Goal: Task Accomplishment & Management: Complete application form

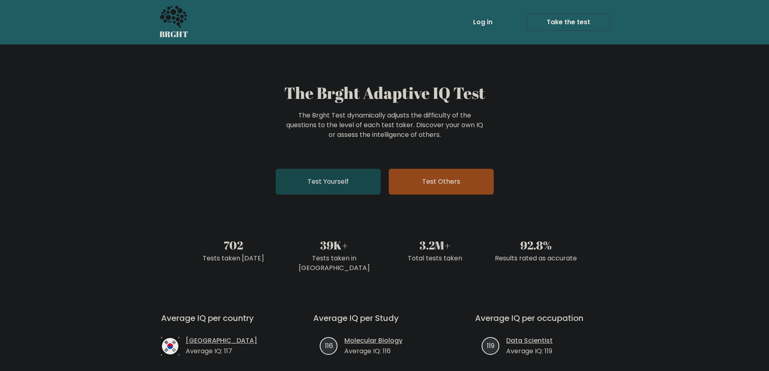
click at [356, 181] on link "Test Yourself" at bounding box center [328, 182] width 105 height 26
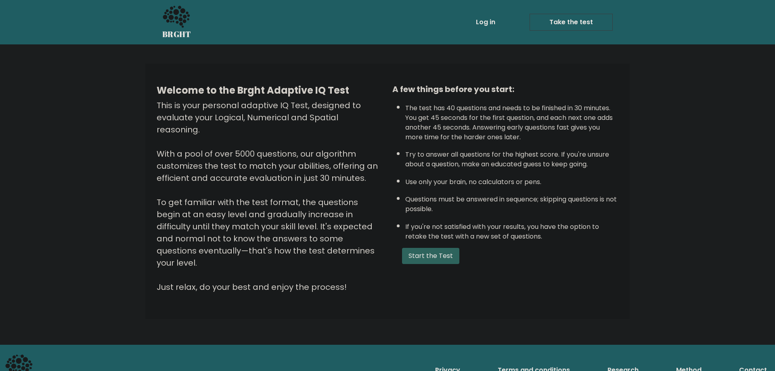
click at [430, 258] on button "Start the Test" at bounding box center [430, 256] width 57 height 16
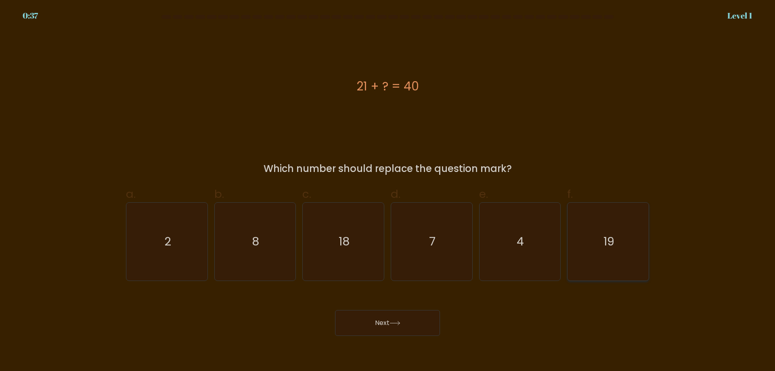
click at [611, 241] on text "19" at bounding box center [609, 241] width 11 height 16
click at [388, 191] on input "f. 19" at bounding box center [388, 188] width 0 height 5
radio input "true"
click at [408, 319] on button "Next" at bounding box center [387, 323] width 105 height 26
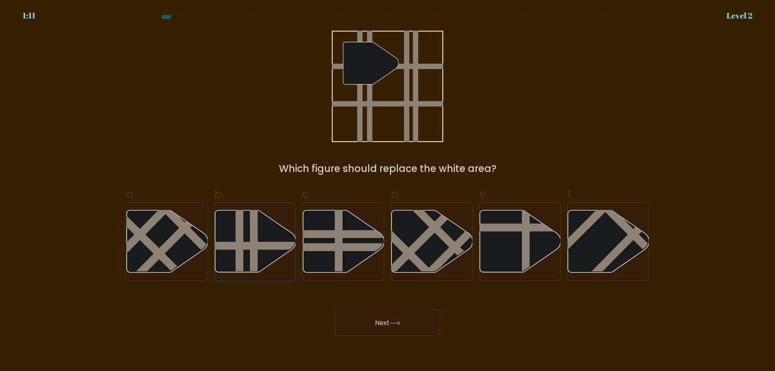
click at [254, 233] on line at bounding box center [254, 276] width 0 height 164
click at [388, 191] on input "b." at bounding box center [388, 188] width 0 height 5
radio input "true"
click at [390, 325] on button "Next" at bounding box center [387, 323] width 105 height 26
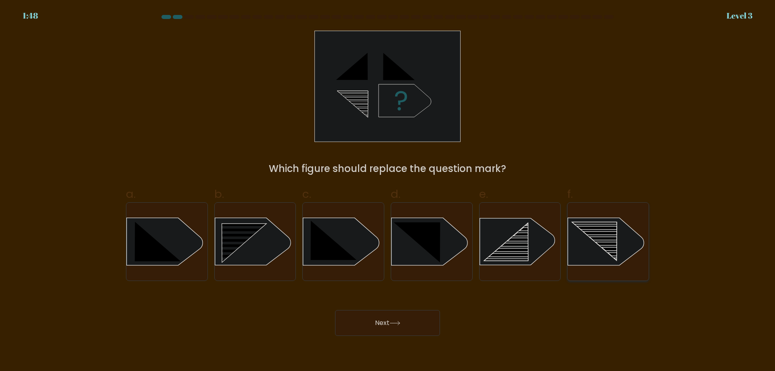
click at [606, 241] on rect at bounding box center [600, 241] width 64 height 2
click at [388, 191] on input "f." at bounding box center [388, 188] width 0 height 5
radio input "true"
click at [414, 323] on button "Next" at bounding box center [387, 323] width 105 height 26
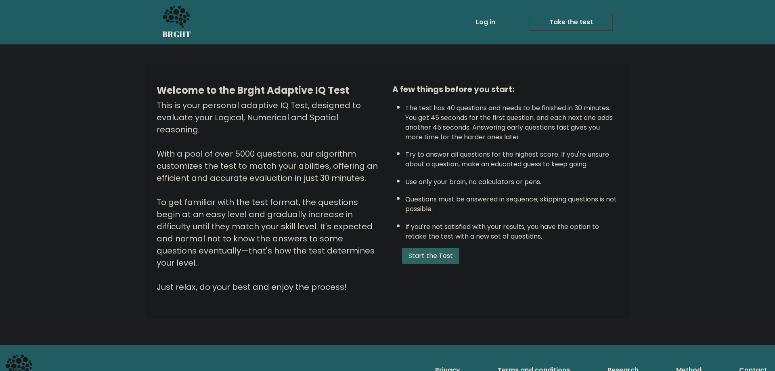
click at [439, 257] on button "Start the Test" at bounding box center [430, 256] width 57 height 16
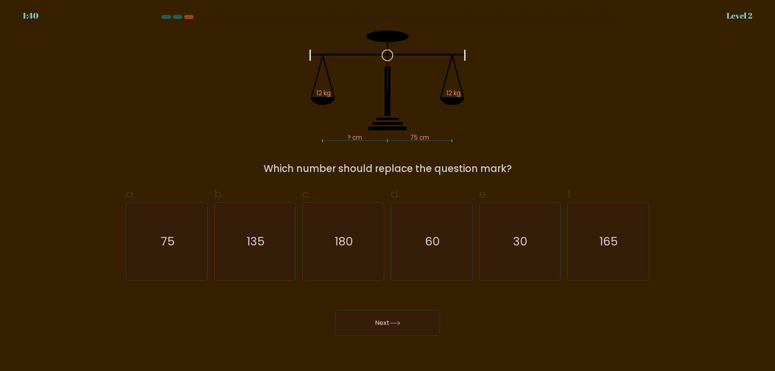
click at [177, 17] on div at bounding box center [178, 17] width 10 height 4
click at [174, 238] on text "75" at bounding box center [168, 241] width 14 height 16
click at [388, 191] on input "a. 75" at bounding box center [388, 188] width 0 height 5
radio input "true"
click at [408, 328] on button "Next" at bounding box center [387, 323] width 105 height 26
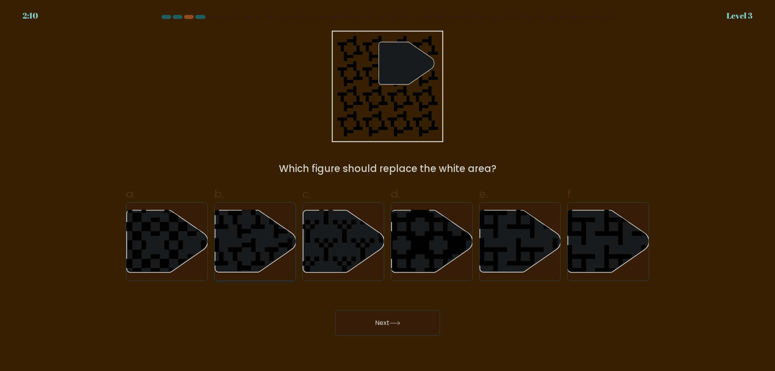
click at [248, 243] on icon at bounding box center [228, 274] width 147 height 147
click at [388, 191] on input "b." at bounding box center [388, 188] width 0 height 5
radio input "true"
click at [398, 327] on button "Next" at bounding box center [387, 323] width 105 height 26
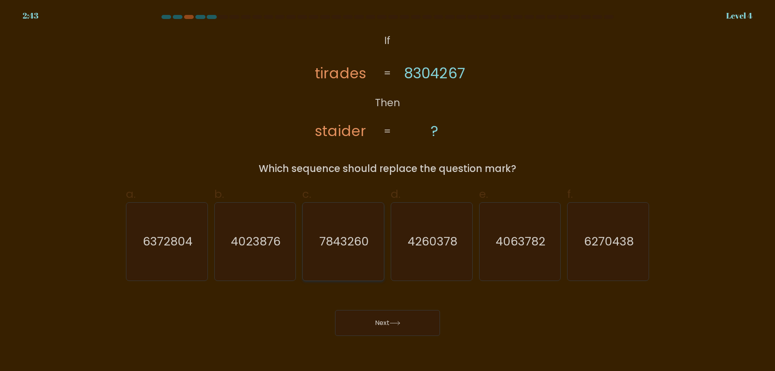
drag, startPoint x: 364, startPoint y: 233, endPoint x: 365, endPoint y: 240, distance: 7.4
click at [363, 233] on icon "7843260" at bounding box center [343, 242] width 78 height 78
click at [388, 191] on input "c. 7843260" at bounding box center [388, 188] width 0 height 5
radio input "true"
click at [393, 328] on button "Next" at bounding box center [387, 323] width 105 height 26
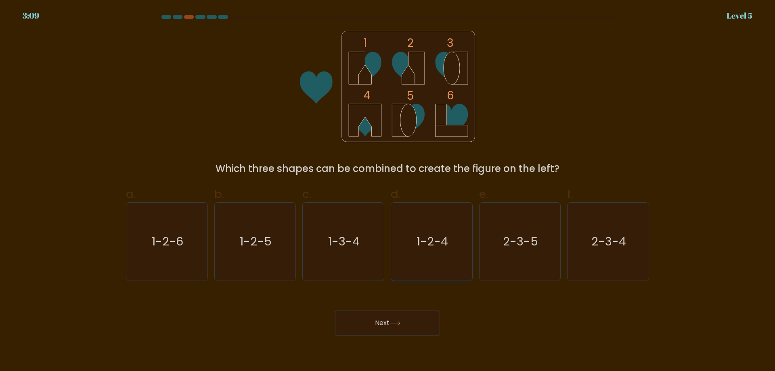
click at [418, 237] on text "1-2-4" at bounding box center [432, 241] width 31 height 16
click at [388, 191] on input "d. 1-2-4" at bounding box center [388, 188] width 0 height 5
radio input "true"
click at [401, 325] on icon at bounding box center [395, 323] width 11 height 4
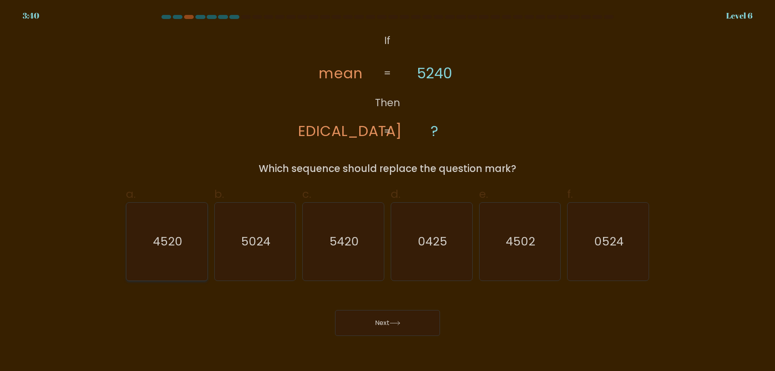
click at [150, 240] on icon "4520" at bounding box center [167, 242] width 78 height 78
click at [388, 191] on input "a. 4520" at bounding box center [388, 188] width 0 height 5
radio input "true"
click at [438, 321] on button "Next" at bounding box center [387, 323] width 105 height 26
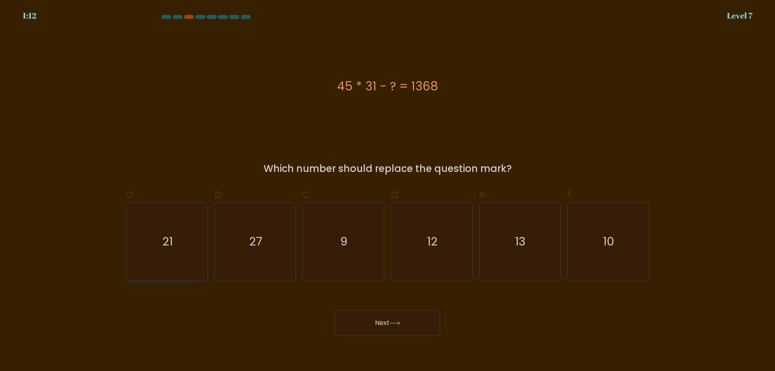
click at [148, 245] on icon "21" at bounding box center [167, 242] width 78 height 78
click at [388, 191] on input "a. 21" at bounding box center [388, 188] width 0 height 5
radio input "true"
click at [363, 322] on button "Next" at bounding box center [387, 323] width 105 height 26
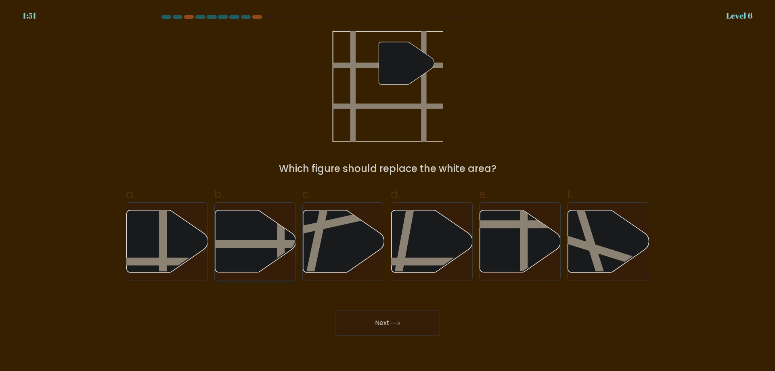
click at [261, 226] on icon at bounding box center [255, 241] width 81 height 62
click at [388, 191] on input "b." at bounding box center [388, 188] width 0 height 5
radio input "true"
click at [379, 319] on button "Next" at bounding box center [387, 323] width 105 height 26
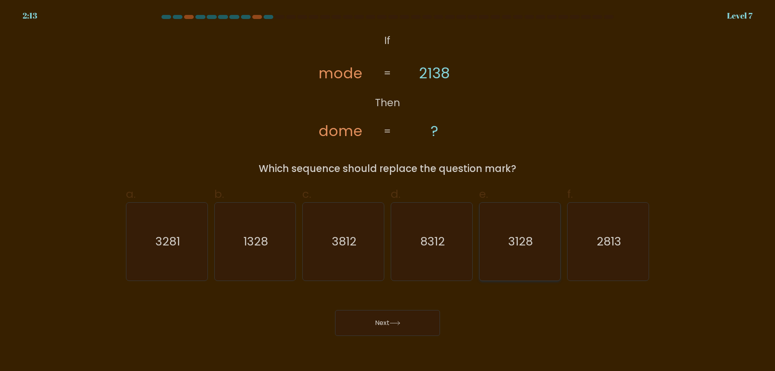
click at [513, 248] on text "3128" at bounding box center [520, 241] width 25 height 16
click at [388, 191] on input "e. 3128" at bounding box center [388, 188] width 0 height 5
radio input "true"
click at [428, 319] on button "Next" at bounding box center [387, 323] width 105 height 26
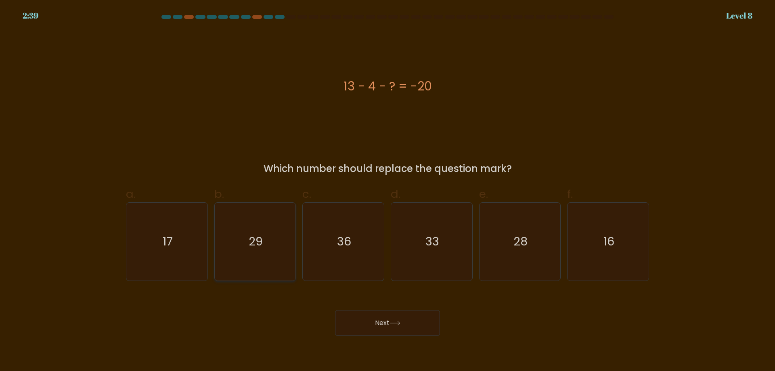
click at [269, 233] on icon "29" at bounding box center [255, 242] width 78 height 78
click at [388, 191] on input "b. 29" at bounding box center [388, 188] width 0 height 5
radio input "true"
click at [392, 325] on icon at bounding box center [395, 323] width 11 height 4
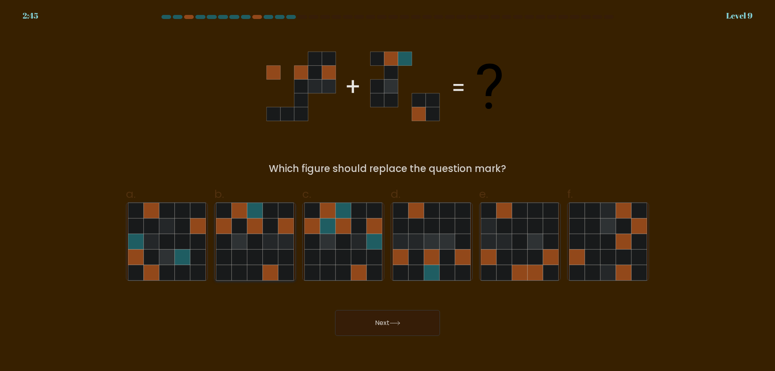
click at [242, 227] on icon at bounding box center [239, 225] width 15 height 15
click at [388, 191] on input "b." at bounding box center [388, 188] width 0 height 5
radio input "true"
click at [405, 326] on button "Next" at bounding box center [387, 323] width 105 height 26
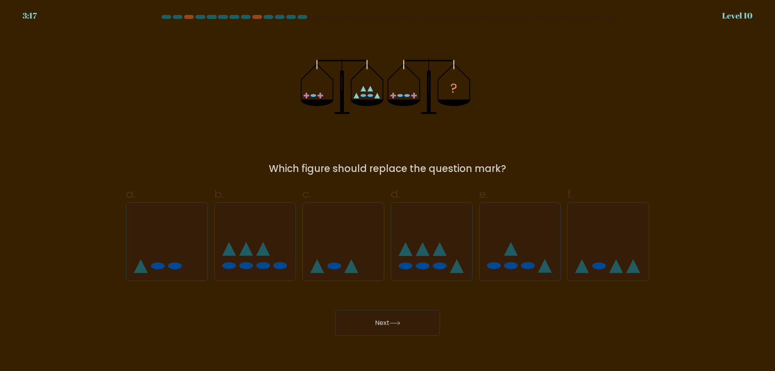
drag, startPoint x: 237, startPoint y: 145, endPoint x: 210, endPoint y: 119, distance: 36.8
click at [210, 119] on div "? Which figure should replace the question mark?" at bounding box center [387, 103] width 533 height 145
click at [419, 225] on icon at bounding box center [431, 241] width 81 height 67
click at [388, 191] on input "d." at bounding box center [388, 188] width 0 height 5
radio input "true"
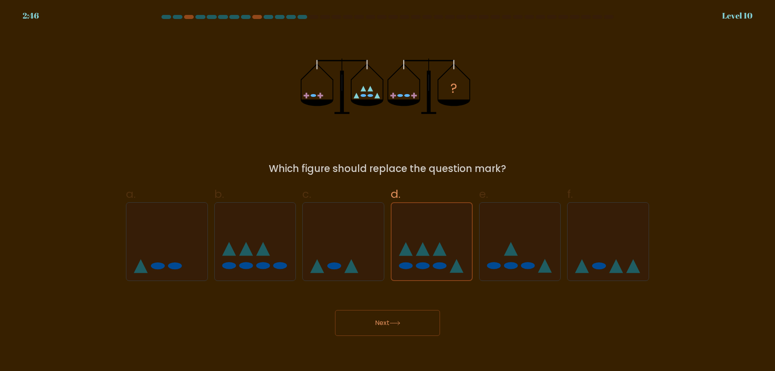
click at [413, 325] on button "Next" at bounding box center [387, 323] width 105 height 26
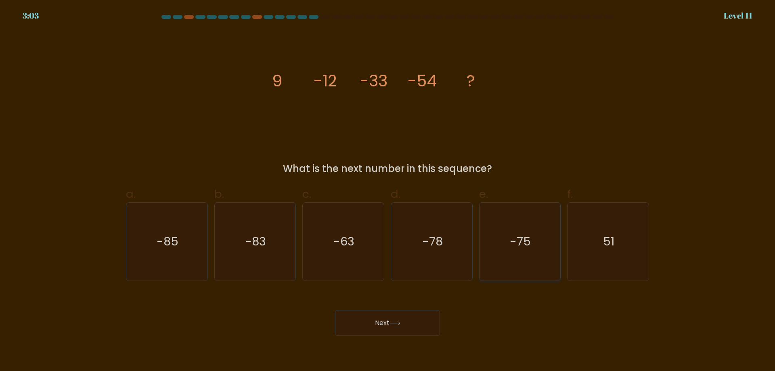
click at [513, 237] on text "-75" at bounding box center [520, 241] width 21 height 16
click at [388, 191] on input "e. -75" at bounding box center [388, 188] width 0 height 5
radio input "true"
click at [399, 327] on button "Next" at bounding box center [387, 323] width 105 height 26
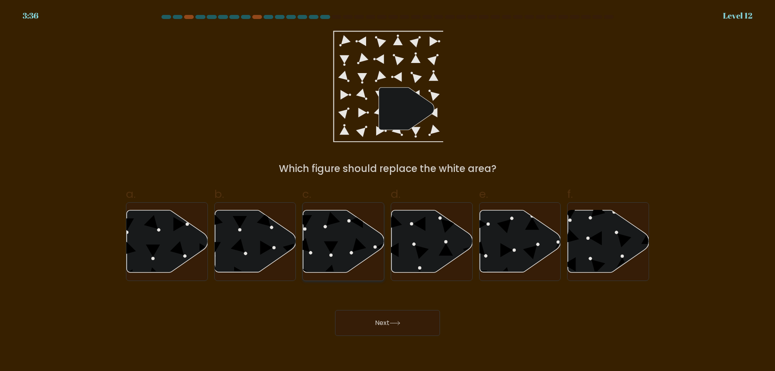
click at [351, 240] on icon at bounding box center [343, 241] width 81 height 62
click at [388, 191] on input "c." at bounding box center [388, 188] width 0 height 5
radio input "true"
click at [367, 321] on button "Next" at bounding box center [387, 323] width 105 height 26
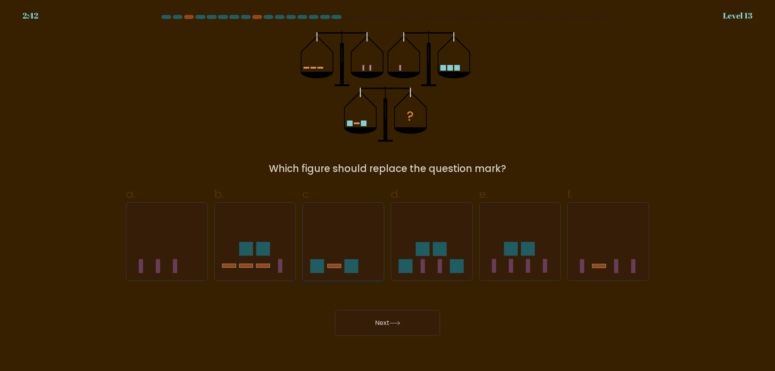
click at [338, 222] on icon at bounding box center [343, 241] width 81 height 67
click at [388, 191] on input "c." at bounding box center [388, 188] width 0 height 5
radio input "true"
click at [386, 325] on button "Next" at bounding box center [387, 323] width 105 height 26
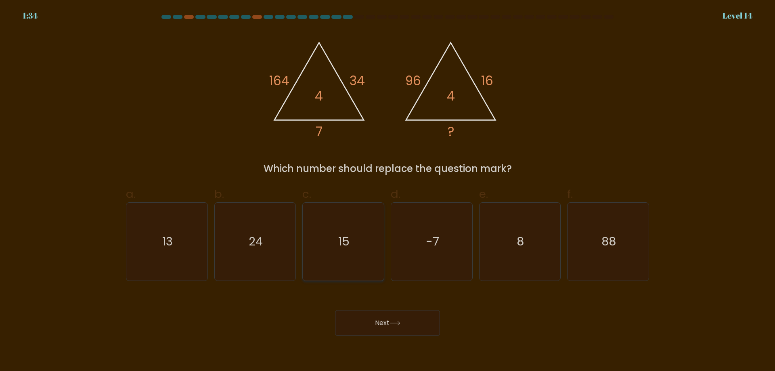
click at [336, 245] on icon "15" at bounding box center [343, 242] width 78 height 78
click at [388, 191] on input "c. 15" at bounding box center [388, 188] width 0 height 5
radio input "true"
click at [396, 324] on icon at bounding box center [395, 323] width 11 height 4
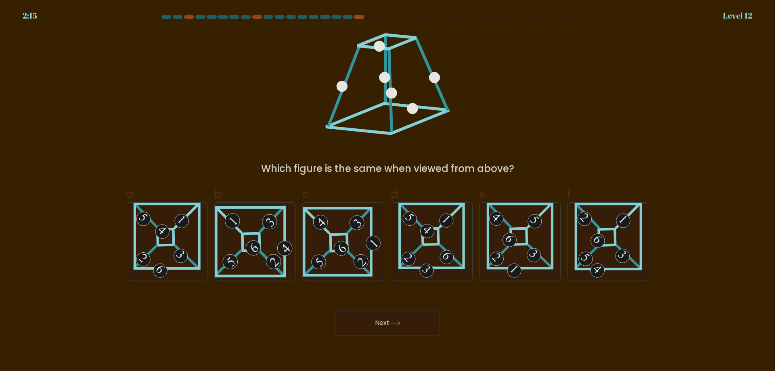
click at [360, 15] on div at bounding box center [359, 17] width 10 height 4
click at [340, 88] on 105 at bounding box center [342, 86] width 11 height 11
click at [428, 244] on 274 at bounding box center [430, 237] width 16 height 16
click at [388, 191] on input "d." at bounding box center [388, 188] width 0 height 5
radio input "true"
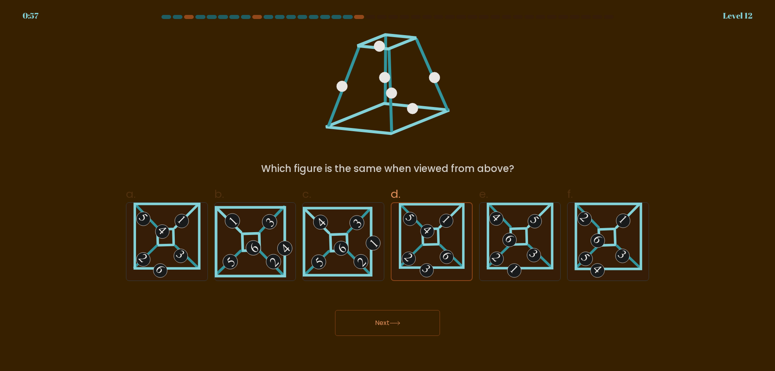
click at [415, 324] on button "Next" at bounding box center [387, 323] width 105 height 26
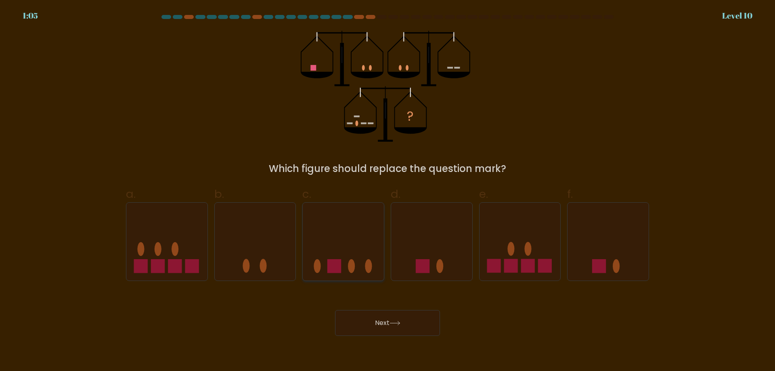
click at [372, 245] on icon at bounding box center [343, 241] width 81 height 67
click at [388, 191] on input "c." at bounding box center [388, 188] width 0 height 5
radio input "true"
click at [383, 317] on button "Next" at bounding box center [387, 323] width 105 height 26
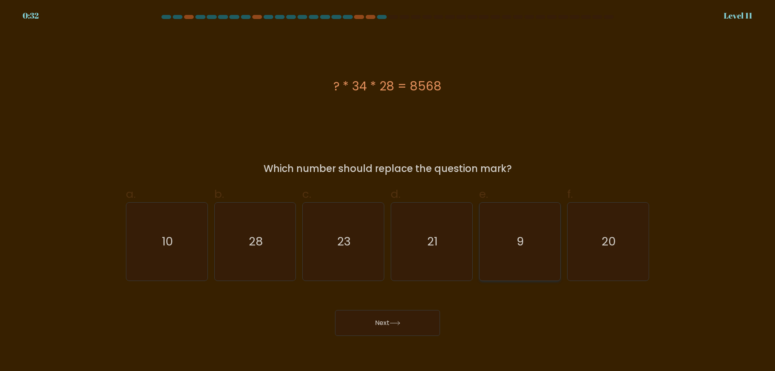
click at [519, 237] on text "9" at bounding box center [520, 241] width 7 height 16
click at [388, 191] on input "e. 9" at bounding box center [388, 188] width 0 height 5
radio input "true"
click at [427, 319] on button "Next" at bounding box center [387, 323] width 105 height 26
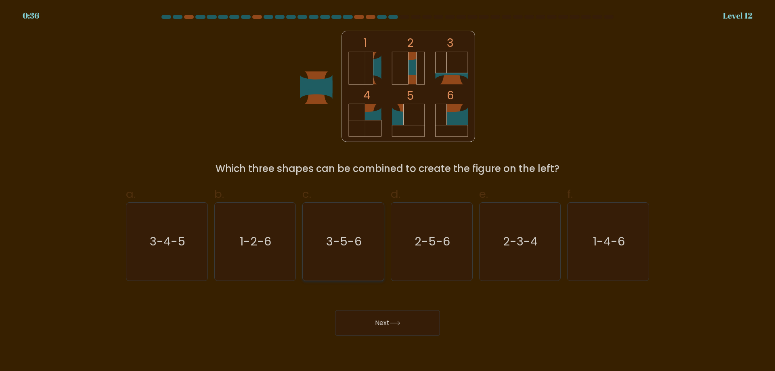
click at [362, 246] on icon "3-5-6" at bounding box center [343, 242] width 78 height 78
click at [388, 191] on input "c. 3-5-6" at bounding box center [388, 188] width 0 height 5
radio input "true"
click at [386, 327] on button "Next" at bounding box center [387, 323] width 105 height 26
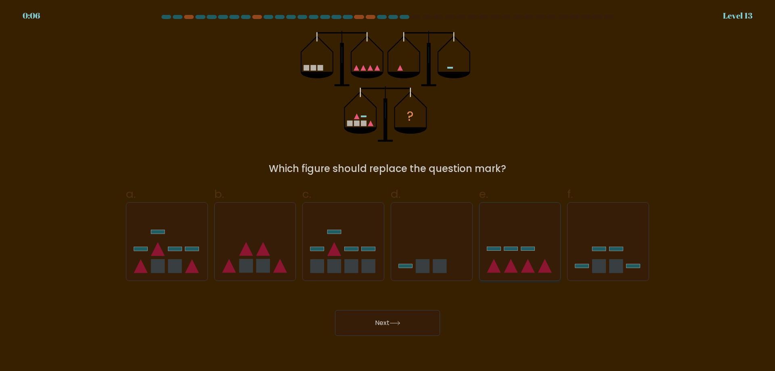
click at [542, 226] on icon at bounding box center [520, 241] width 81 height 67
click at [388, 191] on input "e." at bounding box center [388, 188] width 0 height 5
radio input "true"
click at [415, 320] on button "Next" at bounding box center [387, 323] width 105 height 26
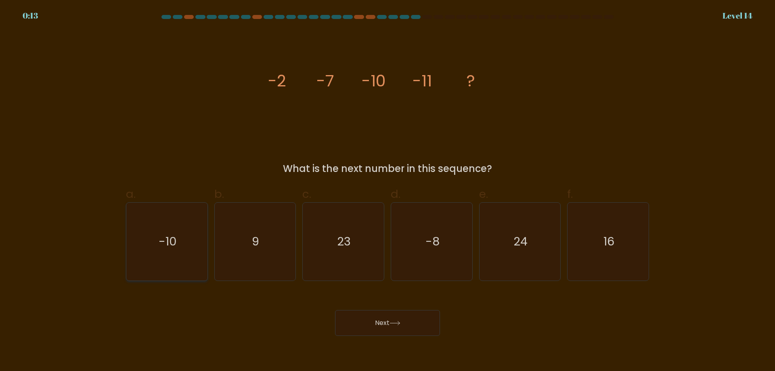
click at [190, 240] on icon "-10" at bounding box center [167, 242] width 78 height 78
click at [388, 191] on input "a. -10" at bounding box center [388, 188] width 0 height 5
radio input "true"
click at [405, 325] on button "Next" at bounding box center [387, 323] width 105 height 26
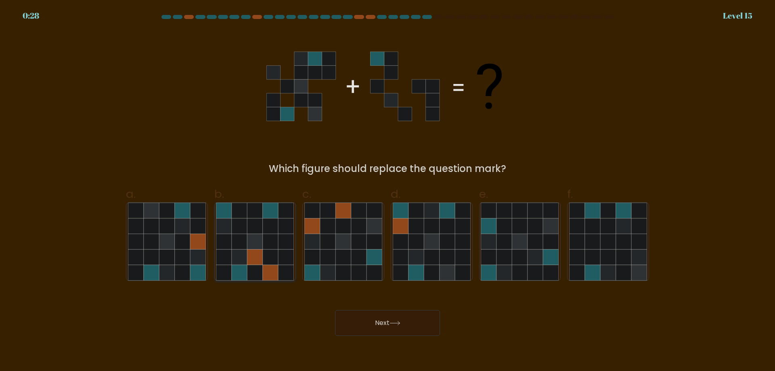
click at [254, 232] on icon at bounding box center [255, 225] width 15 height 15
click at [388, 191] on input "b." at bounding box center [388, 188] width 0 height 5
radio input "true"
click at [391, 317] on button "Next" at bounding box center [387, 323] width 105 height 26
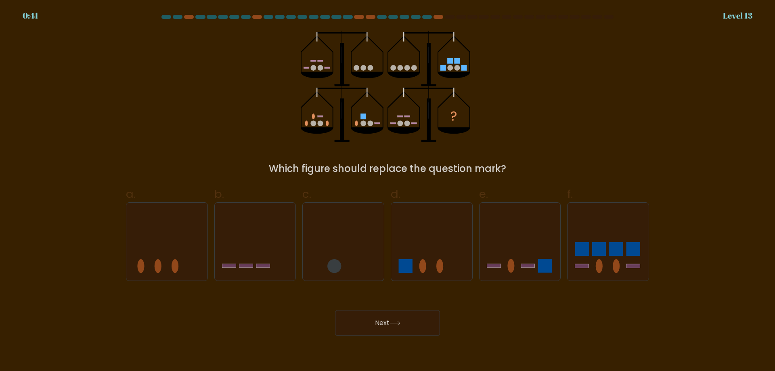
click at [388, 317] on button "Next" at bounding box center [387, 323] width 105 height 26
click at [610, 240] on icon at bounding box center [608, 241] width 81 height 67
click at [388, 191] on input "f." at bounding box center [388, 188] width 0 height 5
radio input "true"
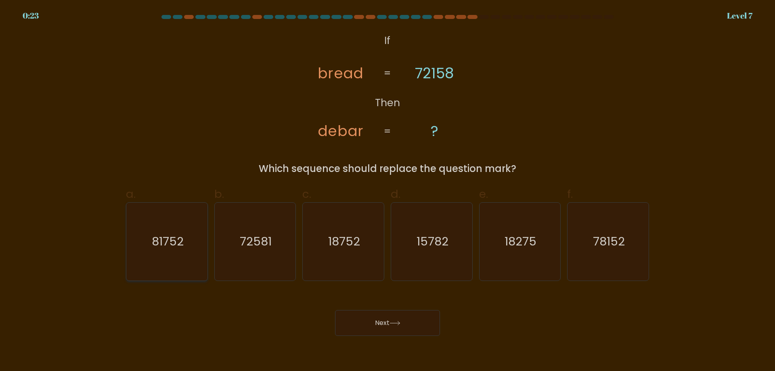
click at [166, 245] on text "81752" at bounding box center [168, 241] width 32 height 16
click at [388, 191] on input "a. 81752" at bounding box center [388, 188] width 0 height 5
radio input "true"
click at [421, 323] on button "Next" at bounding box center [387, 323] width 105 height 26
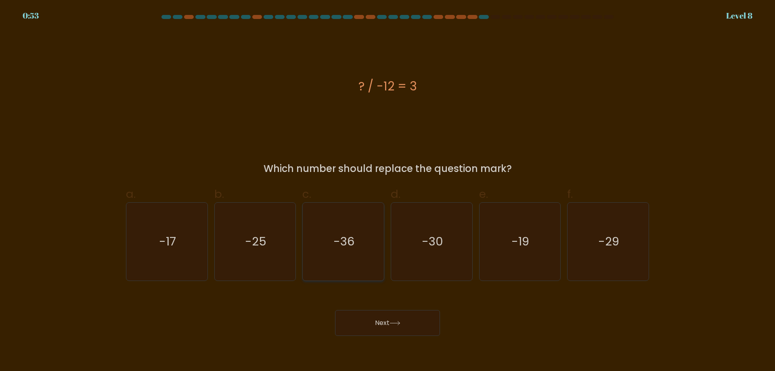
click at [358, 241] on icon "-36" at bounding box center [343, 242] width 78 height 78
click at [388, 191] on input "c. -36" at bounding box center [388, 188] width 0 height 5
radio input "true"
click at [388, 319] on button "Next" at bounding box center [387, 323] width 105 height 26
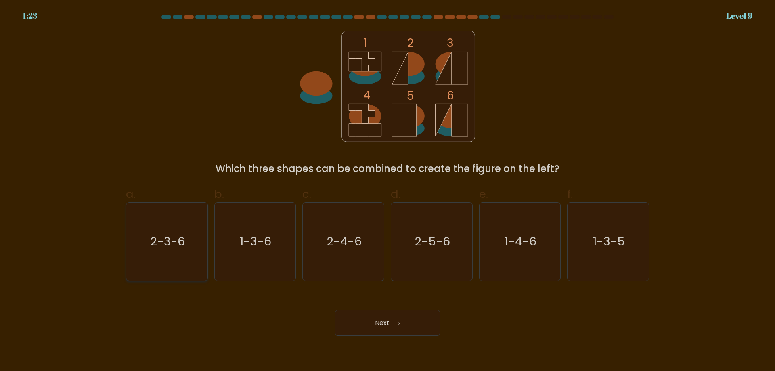
click at [190, 237] on icon "2-3-6" at bounding box center [167, 242] width 78 height 78
click at [388, 191] on input "a. 2-3-6" at bounding box center [388, 188] width 0 height 5
radio input "true"
click at [383, 329] on button "Next" at bounding box center [387, 323] width 105 height 26
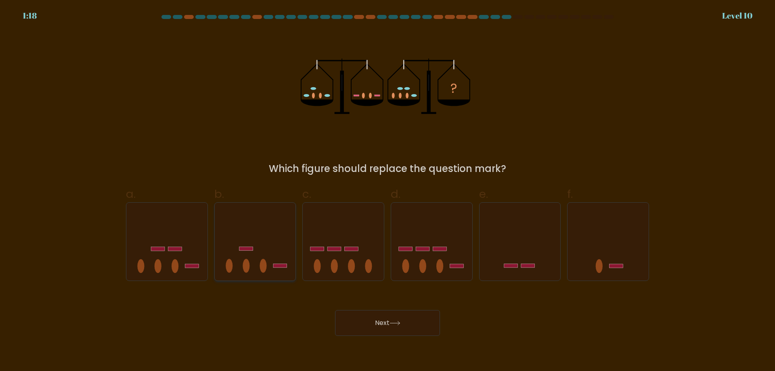
click at [256, 254] on icon at bounding box center [255, 241] width 81 height 67
click at [388, 191] on input "b." at bounding box center [388, 188] width 0 height 5
radio input "true"
click at [361, 323] on button "Next" at bounding box center [387, 323] width 105 height 26
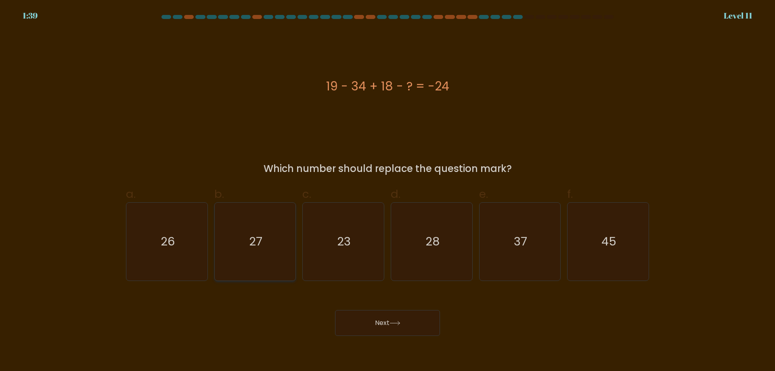
click at [266, 233] on icon "27" at bounding box center [255, 242] width 78 height 78
click at [388, 191] on input "b. 27" at bounding box center [388, 188] width 0 height 5
radio input "true"
click at [370, 325] on button "Next" at bounding box center [387, 323] width 105 height 26
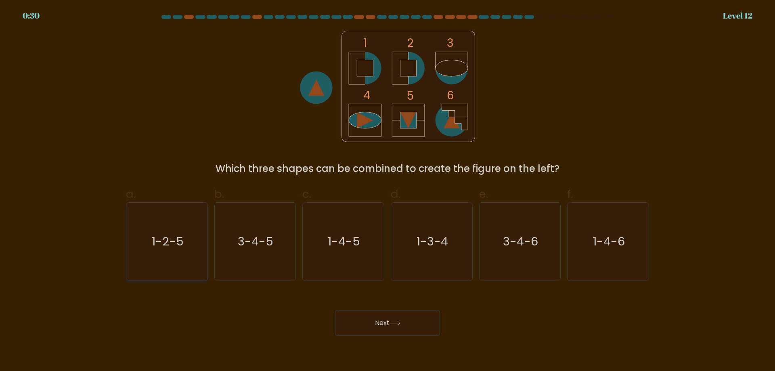
click at [193, 231] on icon "1-2-5" at bounding box center [167, 242] width 78 height 78
click at [388, 191] on input "a. 1-2-5" at bounding box center [388, 188] width 0 height 5
radio input "true"
click at [397, 321] on icon at bounding box center [395, 323] width 11 height 4
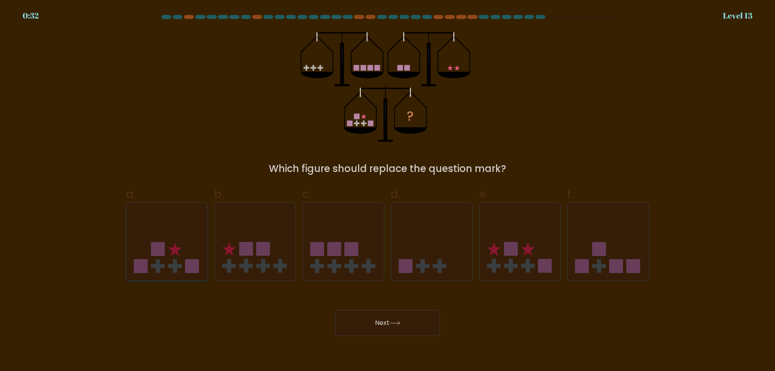
click at [181, 237] on icon at bounding box center [166, 241] width 81 height 67
click at [388, 191] on input "a." at bounding box center [388, 188] width 0 height 5
radio input "true"
click at [364, 326] on button "Next" at bounding box center [387, 323] width 105 height 26
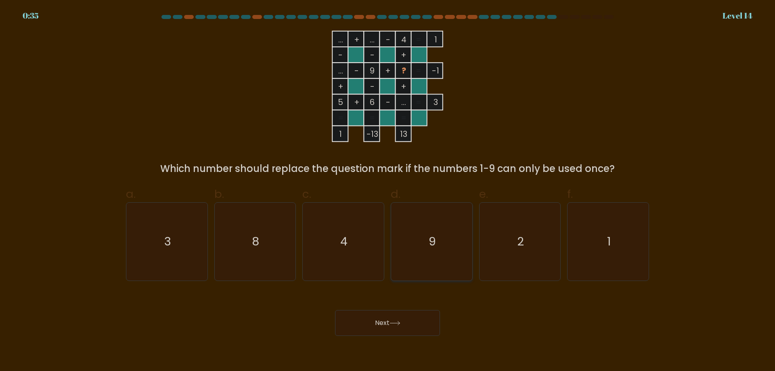
click at [432, 231] on icon "9" at bounding box center [432, 242] width 78 height 78
click at [388, 191] on input "d. 9" at bounding box center [388, 188] width 0 height 5
radio input "true"
click at [406, 326] on button "Next" at bounding box center [387, 323] width 105 height 26
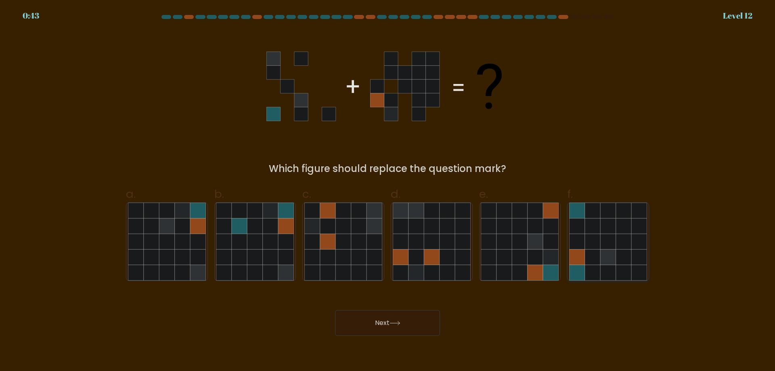
click at [610, 260] on icon at bounding box center [607, 257] width 15 height 15
click at [388, 191] on input "f." at bounding box center [388, 188] width 0 height 5
radio input "true"
click at [597, 246] on icon at bounding box center [592, 241] width 15 height 15
click at [388, 191] on input "f." at bounding box center [388, 188] width 0 height 5
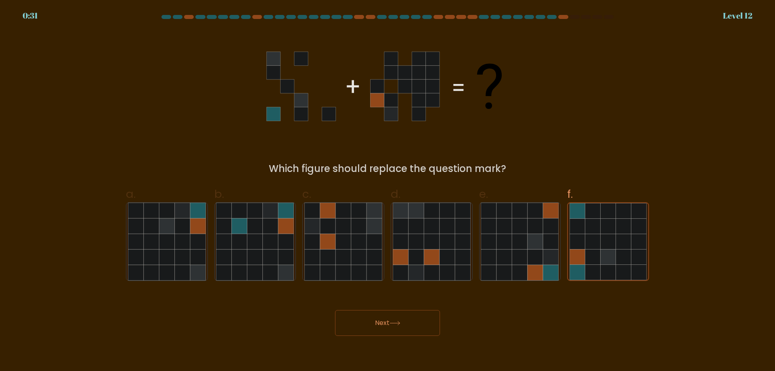
click at [409, 329] on button "Next" at bounding box center [387, 323] width 105 height 26
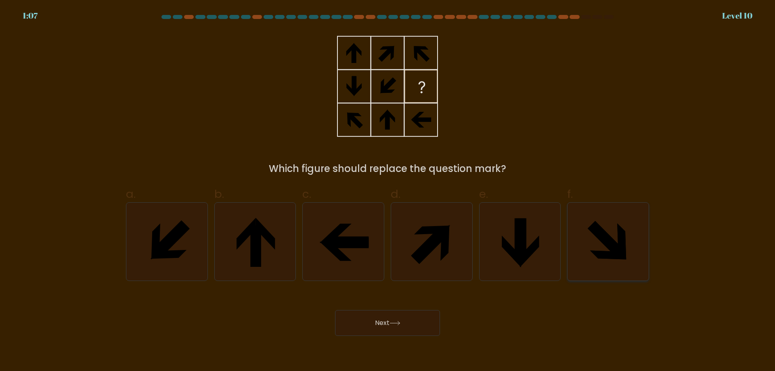
click at [620, 249] on icon at bounding box center [606, 239] width 37 height 37
click at [388, 191] on input "f." at bounding box center [388, 188] width 0 height 5
radio input "true"
click at [412, 313] on button "Next" at bounding box center [387, 323] width 105 height 26
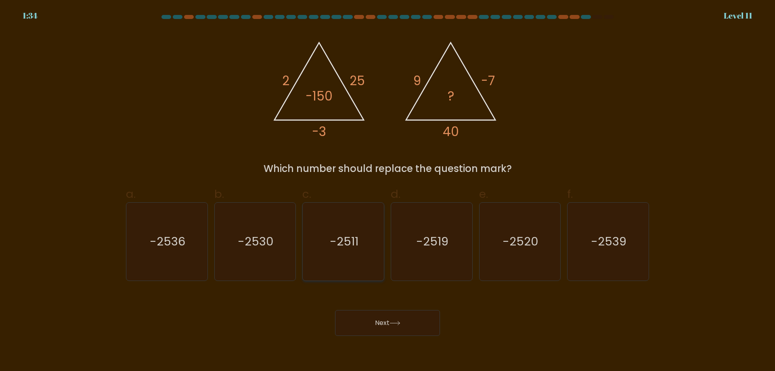
drag, startPoint x: 328, startPoint y: 238, endPoint x: 336, endPoint y: 243, distance: 8.9
click at [328, 239] on icon "-2511" at bounding box center [343, 242] width 78 height 78
click at [388, 191] on input "c. -2511" at bounding box center [388, 188] width 0 height 5
radio input "true"
click at [366, 311] on button "Next" at bounding box center [387, 323] width 105 height 26
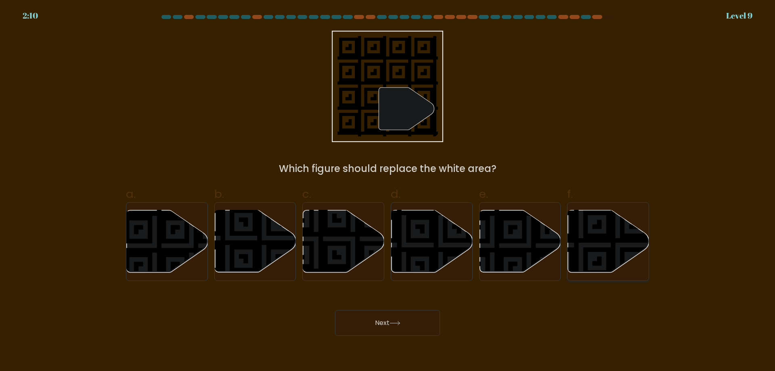
click at [620, 252] on icon at bounding box center [608, 241] width 81 height 62
click at [388, 191] on input "f." at bounding box center [388, 188] width 0 height 5
radio input "true"
click at [398, 328] on button "Next" at bounding box center [387, 323] width 105 height 26
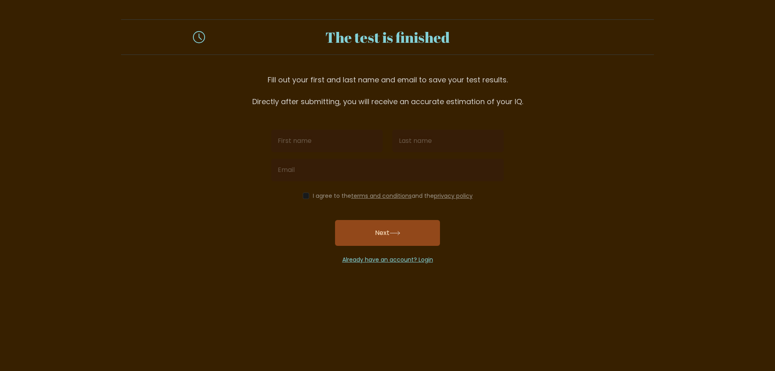
click at [336, 139] on input "text" at bounding box center [326, 141] width 111 height 23
type input "[PERSON_NAME]"
click at [424, 138] on input "text" at bounding box center [447, 141] width 111 height 23
type input "[PERSON_NAME]"
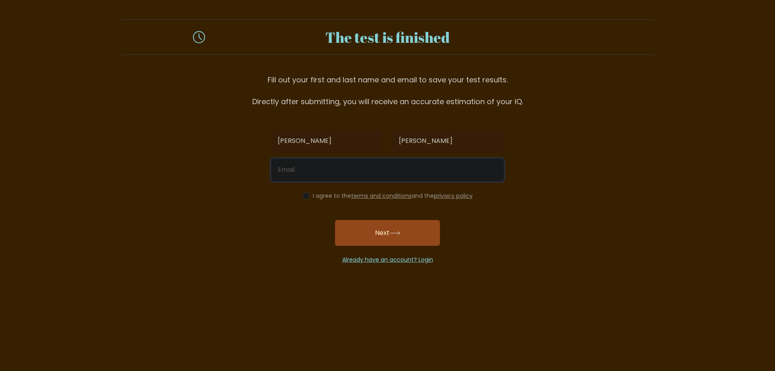
click at [338, 170] on input "email" at bounding box center [387, 170] width 233 height 23
type input "[EMAIL_ADDRESS][DOMAIN_NAME]"
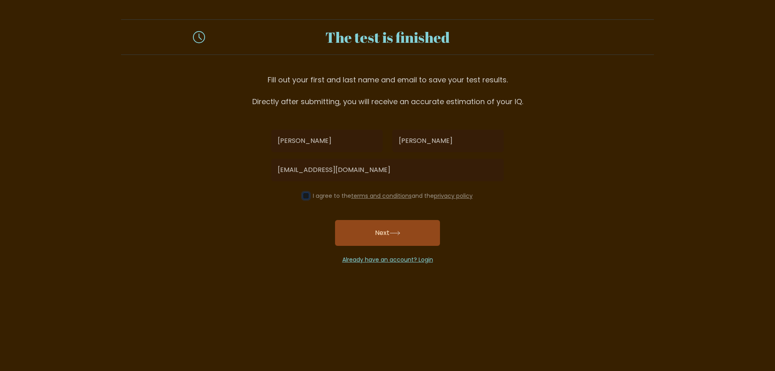
click at [303, 197] on input "checkbox" at bounding box center [306, 196] width 6 height 6
checkbox input "true"
click at [390, 233] on button "Next" at bounding box center [387, 233] width 105 height 26
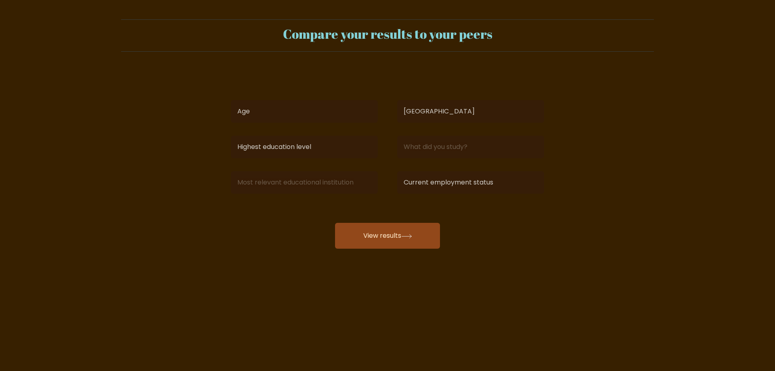
select select "CA"
click at [287, 114] on select "Age Under [DEMOGRAPHIC_DATA] [DEMOGRAPHIC_DATA] [DEMOGRAPHIC_DATA] [DEMOGRAPHIC…" at bounding box center [304, 111] width 147 height 23
select select "18_24"
click at [231, 100] on select "Age Under [DEMOGRAPHIC_DATA] [DEMOGRAPHIC_DATA] [DEMOGRAPHIC_DATA] [DEMOGRAPHIC…" at bounding box center [304, 111] width 147 height 23
click at [362, 146] on select "Highest education level No schooling Primary Lower Secondary Upper Secondary Oc…" at bounding box center [304, 147] width 147 height 23
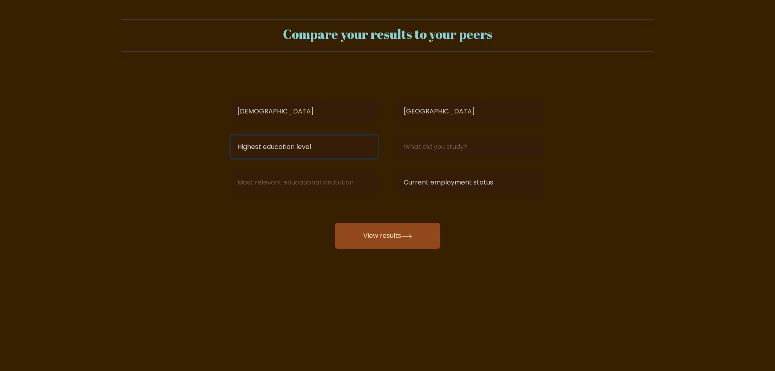
select select "upper_secondary"
click at [231, 136] on select "Highest education level No schooling Primary Lower Secondary Upper Secondary Oc…" at bounding box center [304, 147] width 147 height 23
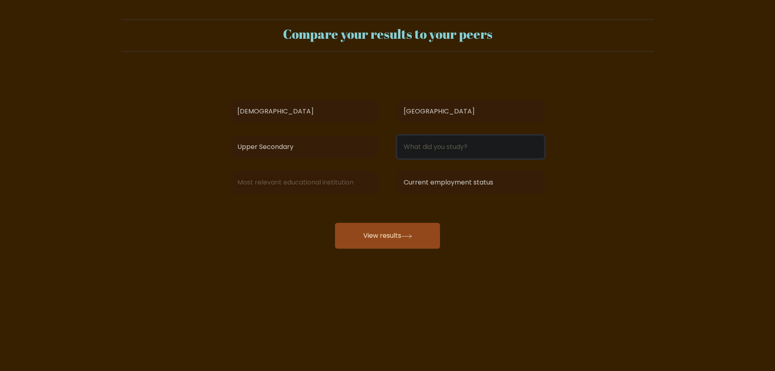
click at [435, 145] on input at bounding box center [470, 147] width 147 height 23
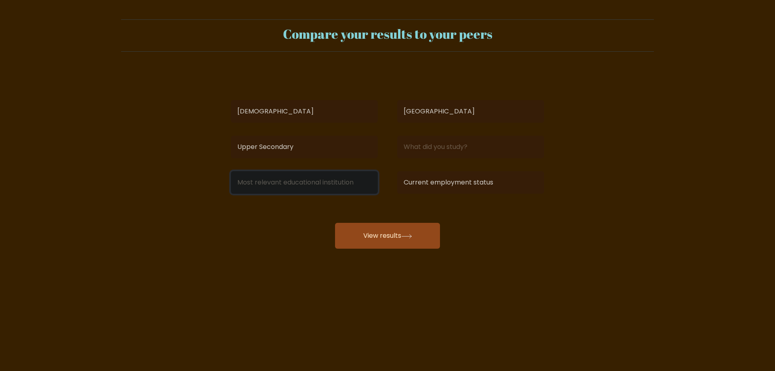
click at [346, 187] on input at bounding box center [304, 182] width 147 height 23
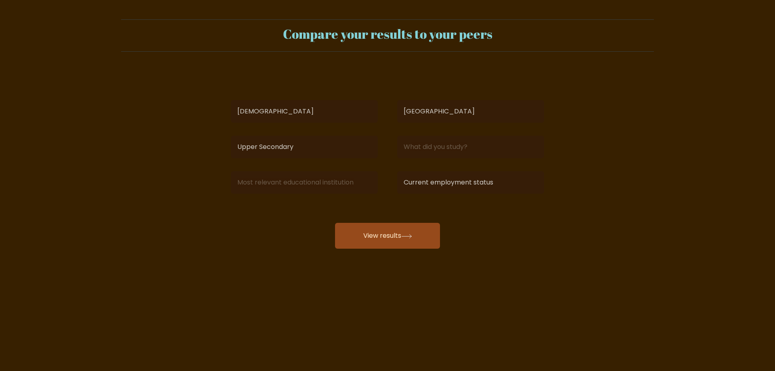
click at [403, 235] on button "View results" at bounding box center [387, 236] width 105 height 26
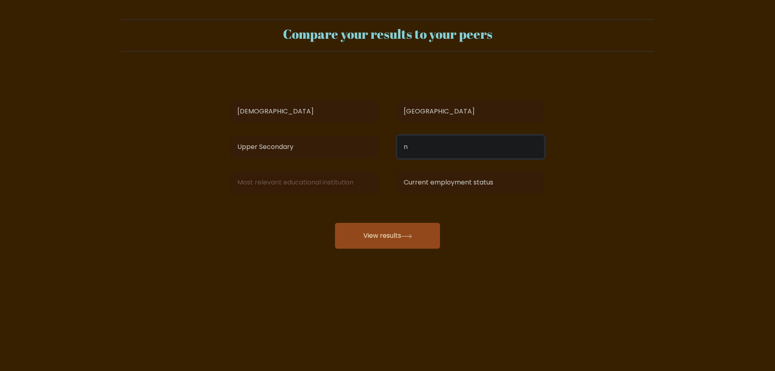
type input "n"
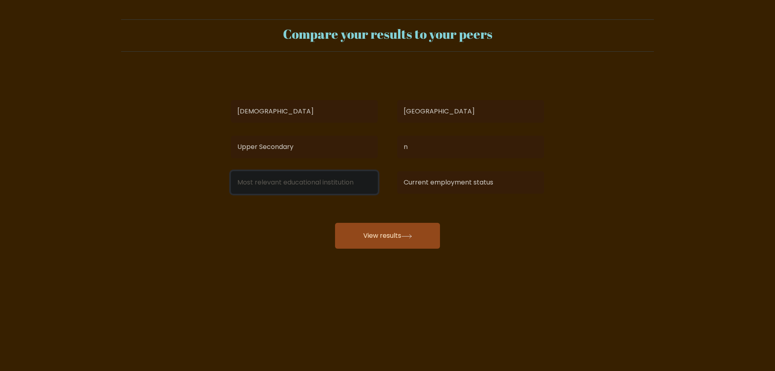
click at [331, 187] on input at bounding box center [304, 182] width 147 height 23
type input "n"
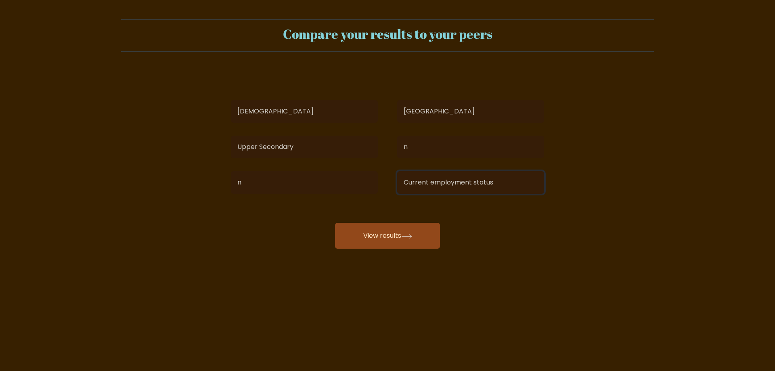
click at [430, 186] on select "Current employment status Employed Student Retired Other / prefer not to answer" at bounding box center [470, 182] width 147 height 23
select select "employed"
click at [397, 171] on select "Current employment status Employed Student Retired Other / prefer not to answer" at bounding box center [470, 182] width 147 height 23
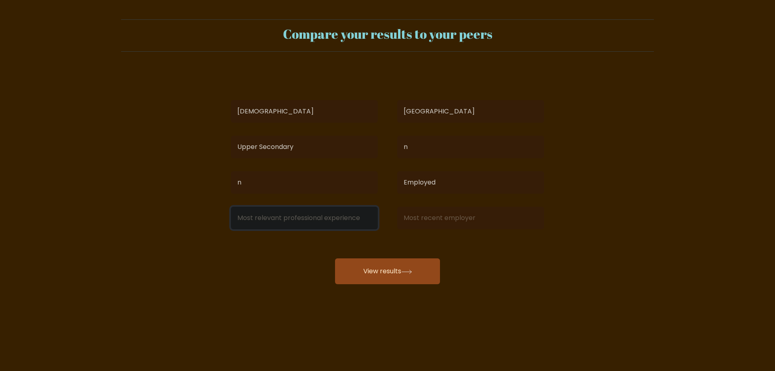
click at [344, 217] on input at bounding box center [304, 218] width 147 height 23
type input "n"
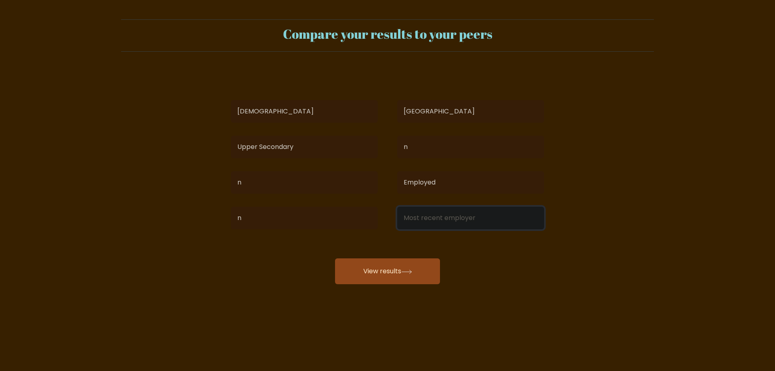
click at [433, 216] on input at bounding box center [470, 218] width 147 height 23
type input "n"
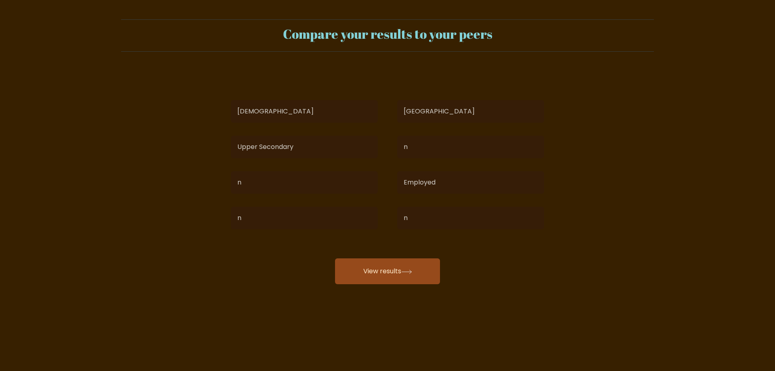
click at [412, 276] on button "View results" at bounding box center [387, 271] width 105 height 26
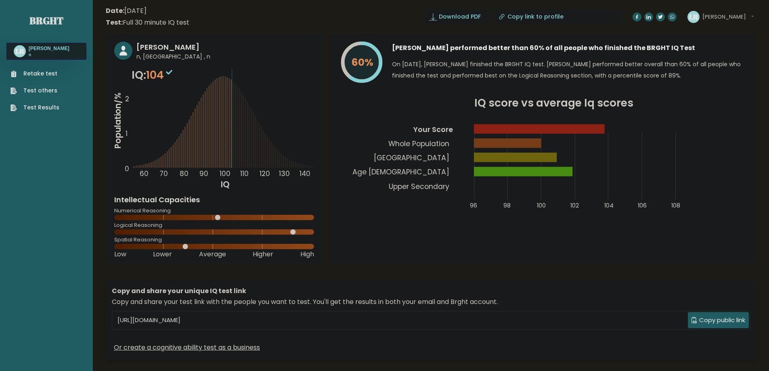
click at [43, 16] on link "Brght" at bounding box center [46, 20] width 34 height 13
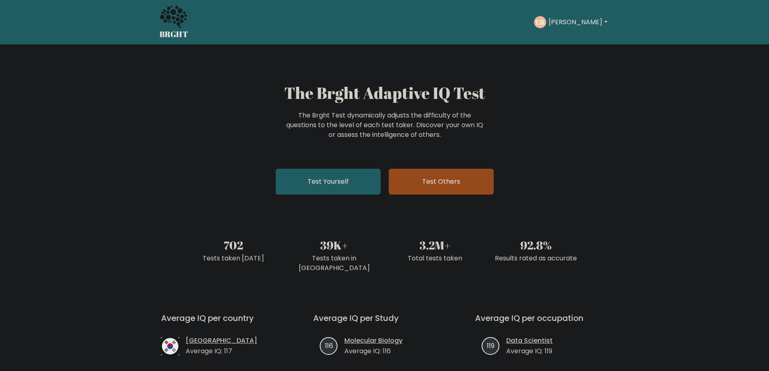
click at [441, 183] on link "Test Others" at bounding box center [441, 182] width 105 height 26
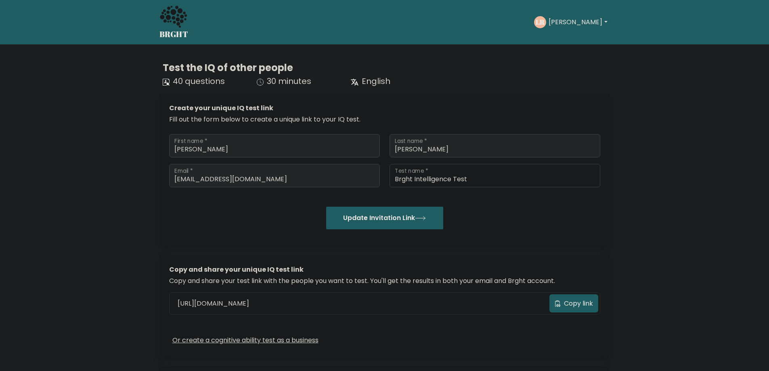
click at [176, 28] on icon at bounding box center [173, 17] width 28 height 24
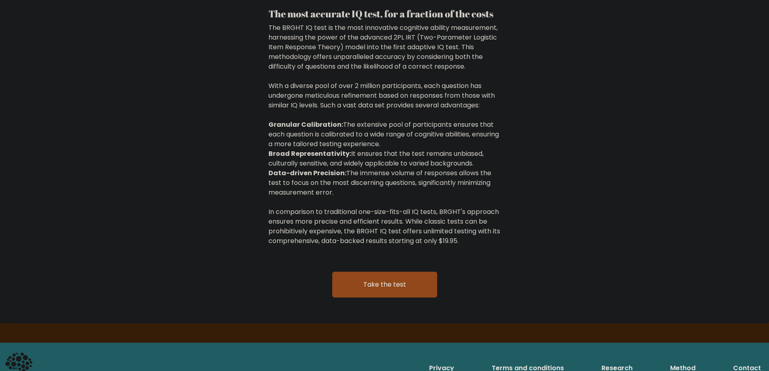
scroll to position [1245, 0]
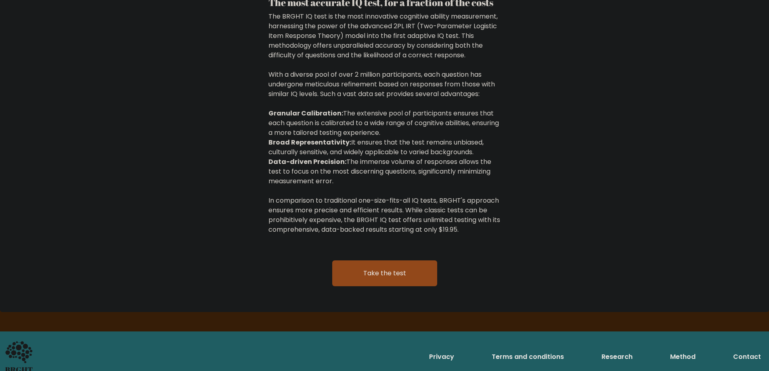
click at [195, 67] on div "The most accurate IQ test, for a fraction of the costs The BRGHT IQ test is the…" at bounding box center [384, 146] width 769 height 331
